Goal: Task Accomplishment & Management: Use online tool/utility

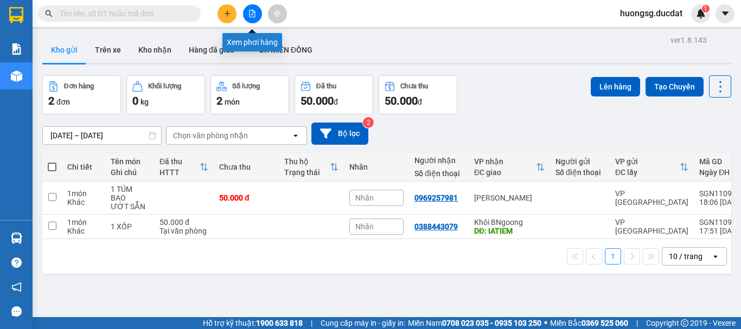
click at [252, 15] on icon "file-add" at bounding box center [253, 14] width 6 height 8
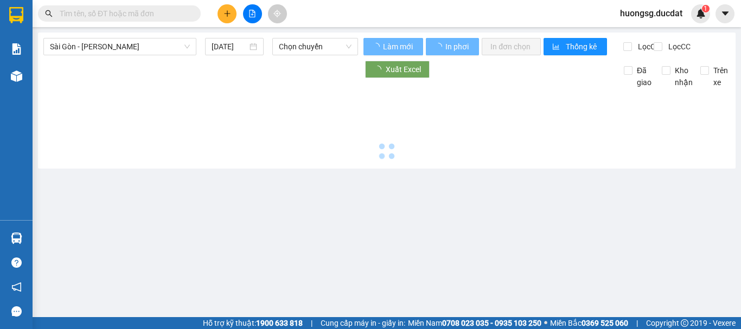
click at [252, 15] on icon "file-add" at bounding box center [253, 14] width 6 height 8
type input "[DATE]"
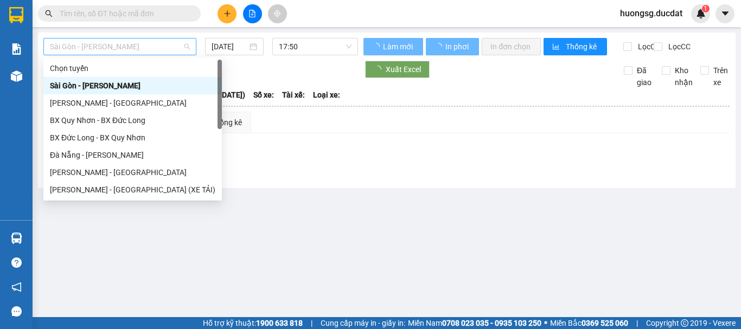
click at [86, 47] on span "Sài Gòn - [PERSON_NAME]" at bounding box center [120, 47] width 140 height 16
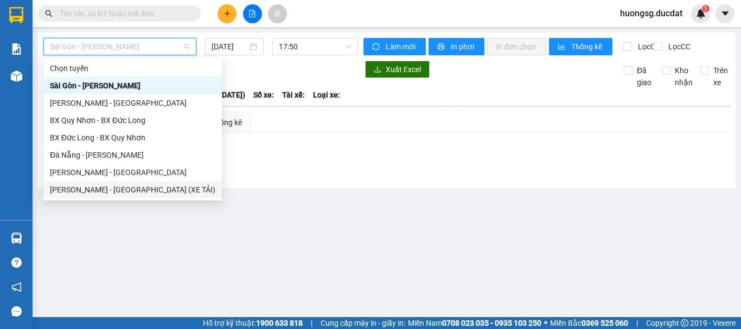
click at [84, 195] on div "[PERSON_NAME] - [GEOGRAPHIC_DATA] (XE TẢI)" at bounding box center [132, 190] width 165 height 12
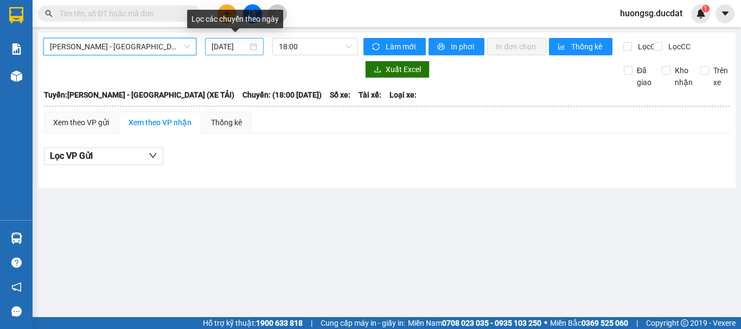
click at [229, 51] on input "[DATE]" at bounding box center [230, 47] width 36 height 12
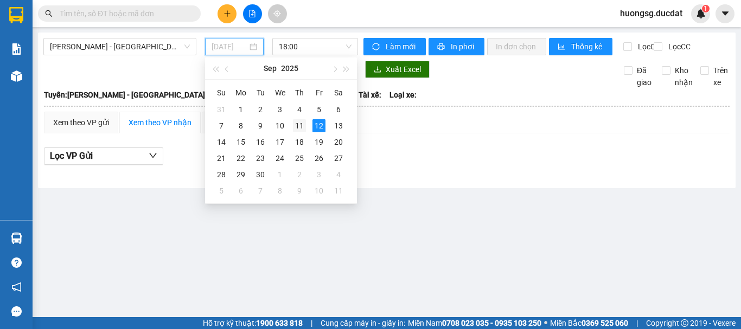
click at [301, 124] on div "11" at bounding box center [299, 125] width 13 height 13
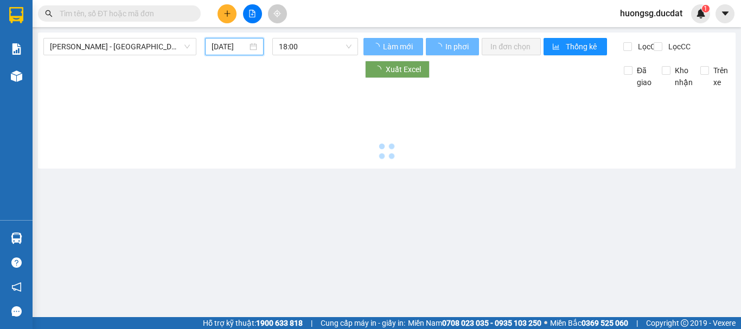
type input "[DATE]"
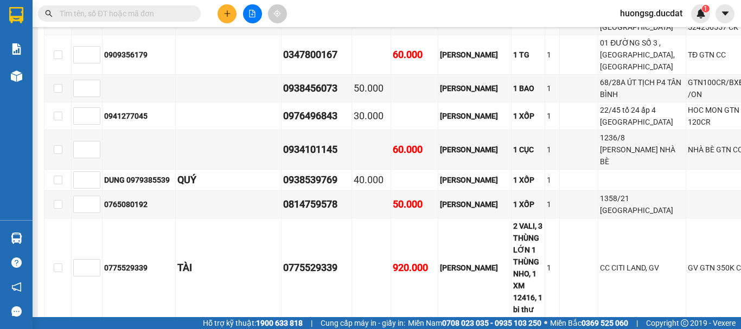
scroll to position [1210, 0]
